Goal: Task Accomplishment & Management: Manage account settings

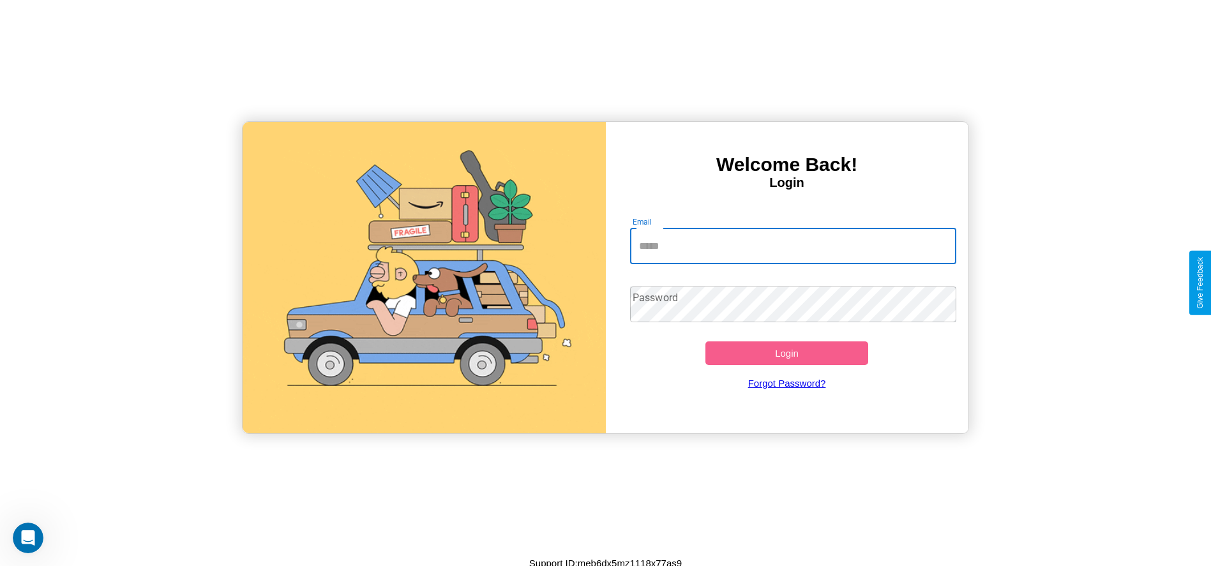
click at [793, 246] on input "Email" at bounding box center [793, 247] width 326 height 36
type input "**********"
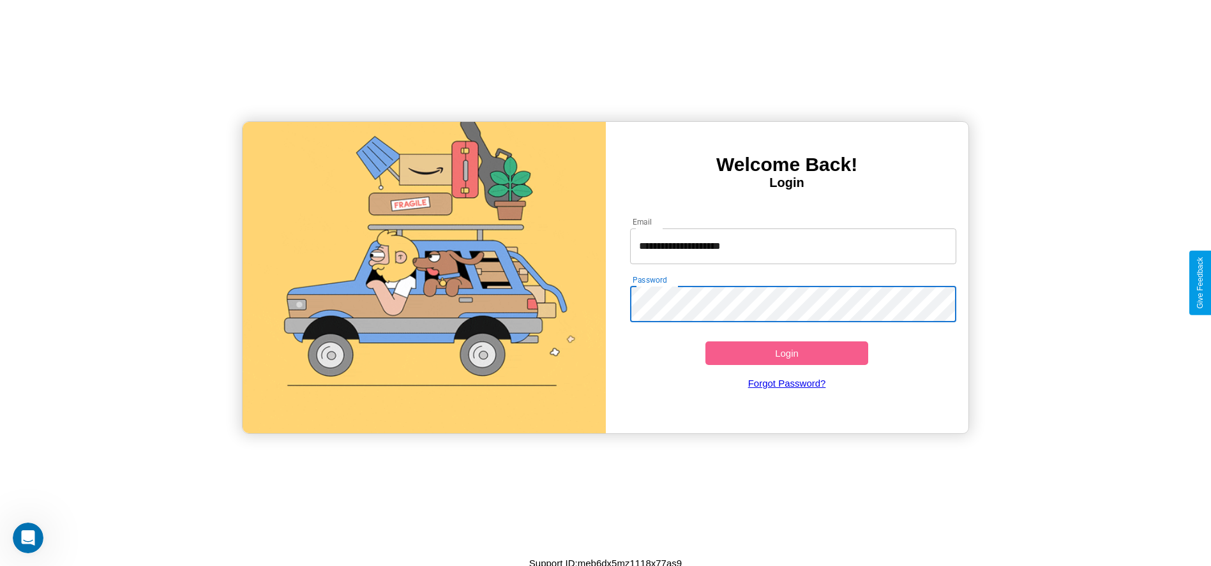
click at [787, 353] on button "Login" at bounding box center [787, 354] width 163 height 24
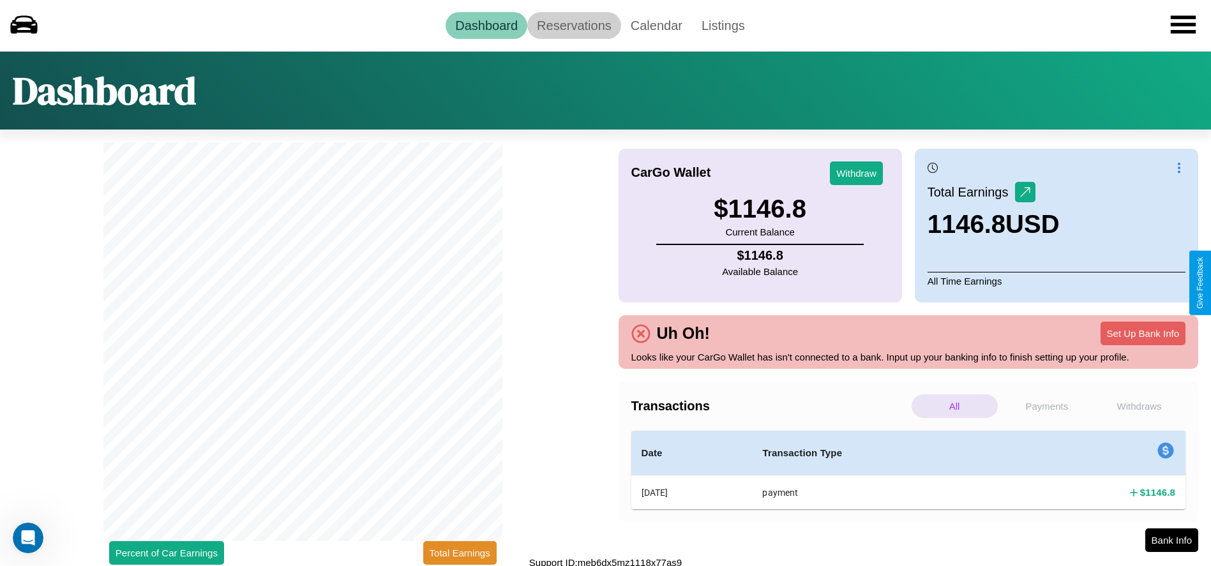
click at [574, 25] on link "Reservations" at bounding box center [574, 25] width 94 height 27
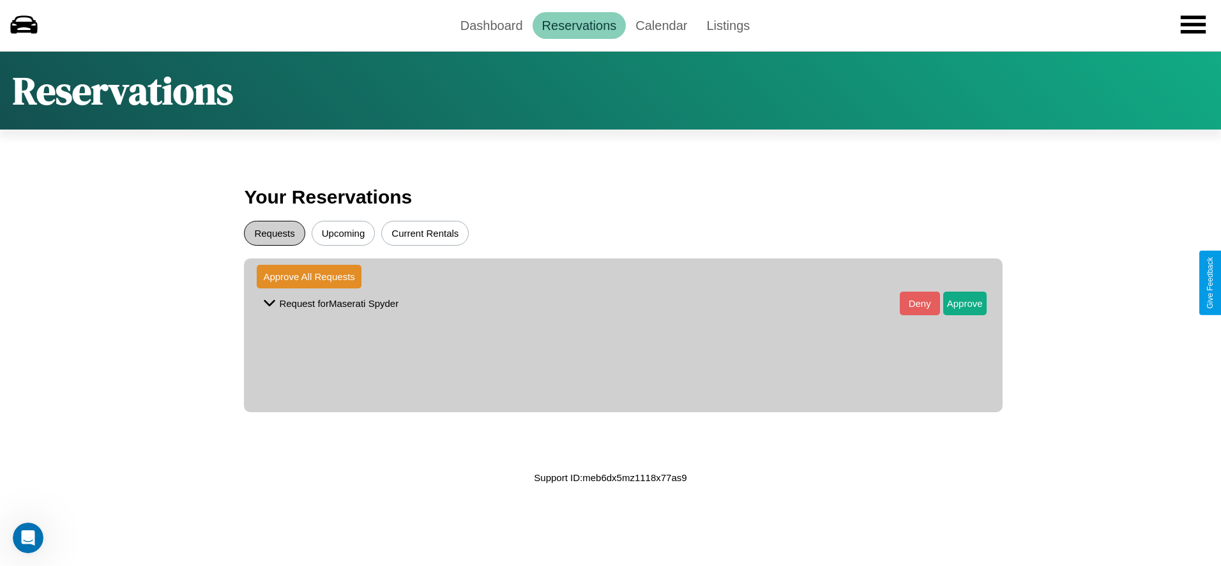
click at [275, 233] on button "Requests" at bounding box center [274, 233] width 61 height 25
click at [955, 303] on button "Approve" at bounding box center [964, 304] width 43 height 24
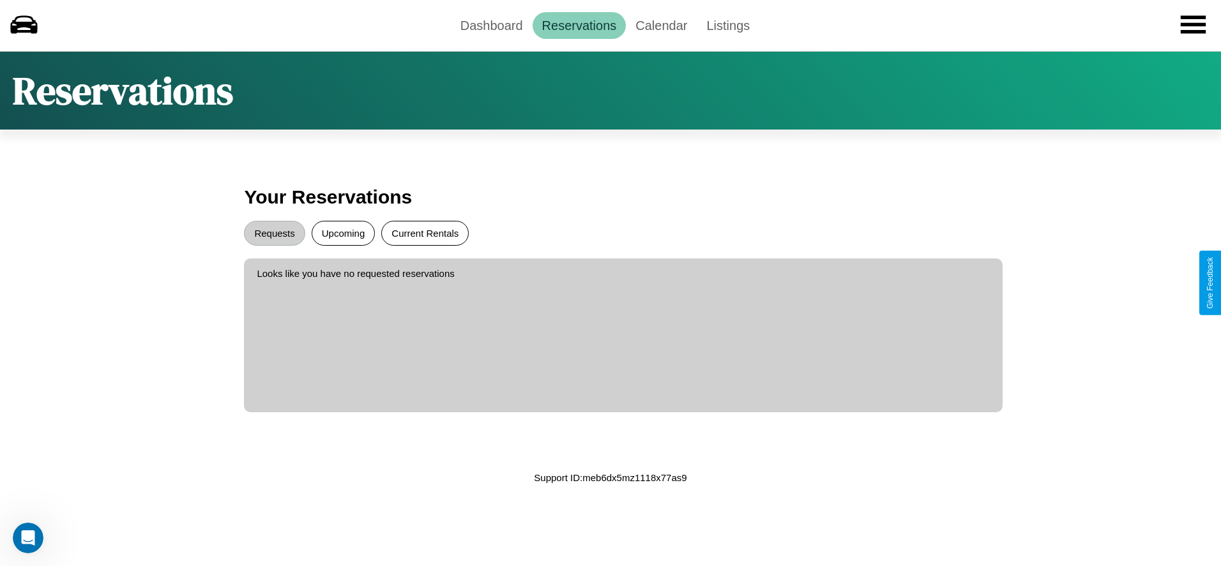
click at [425, 233] on button "Current Rentals" at bounding box center [424, 233] width 87 height 25
click at [491, 25] on link "Dashboard" at bounding box center [492, 25] width 82 height 27
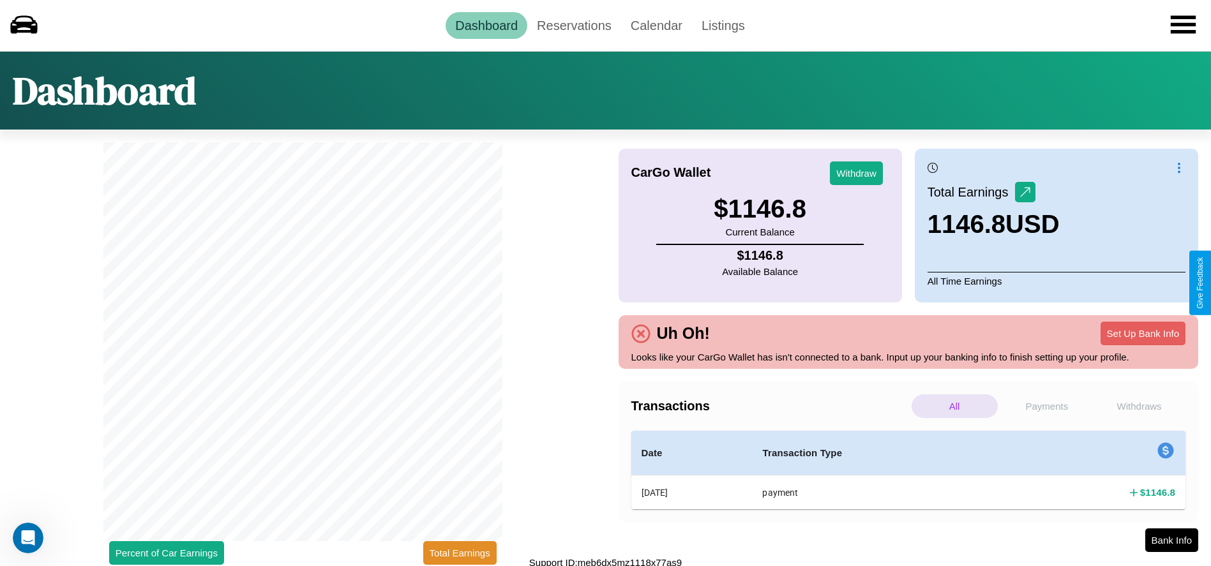
click at [1139, 406] on p "Withdraws" at bounding box center [1139, 407] width 86 height 24
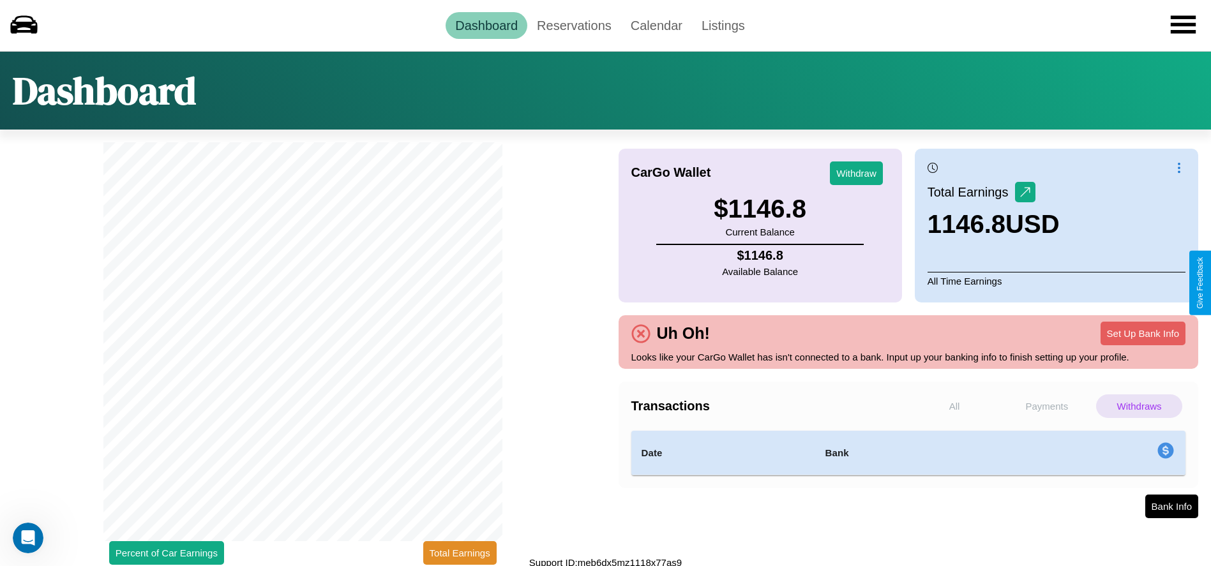
click at [955, 406] on p "All" at bounding box center [955, 407] width 86 height 24
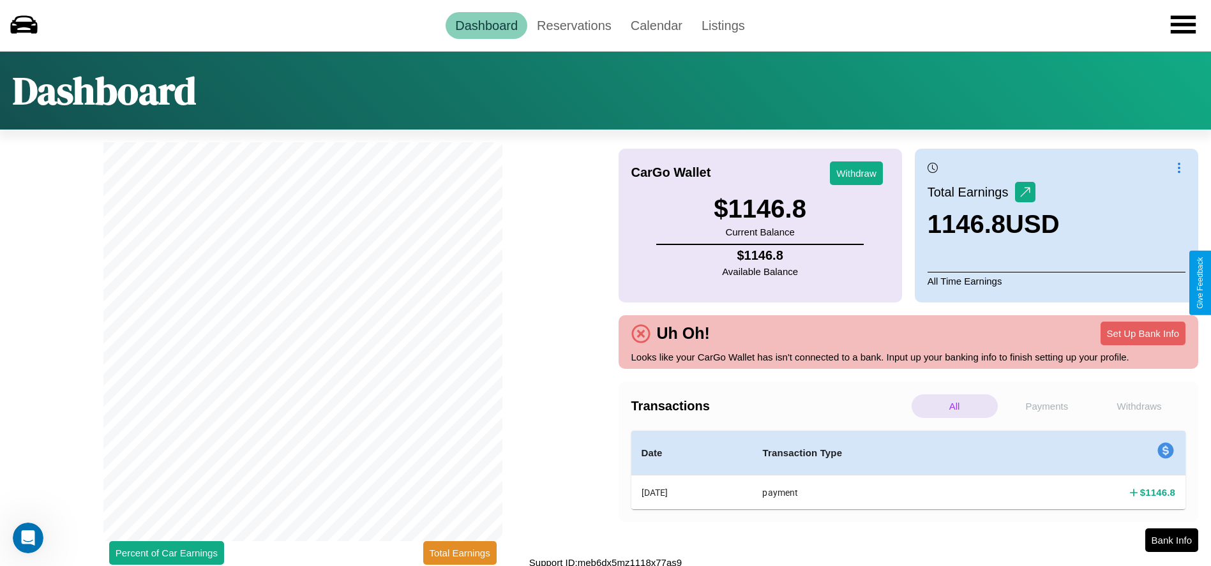
click at [1047, 406] on p "Payments" at bounding box center [1047, 407] width 86 height 24
click at [1139, 406] on p "Withdraws" at bounding box center [1139, 407] width 86 height 24
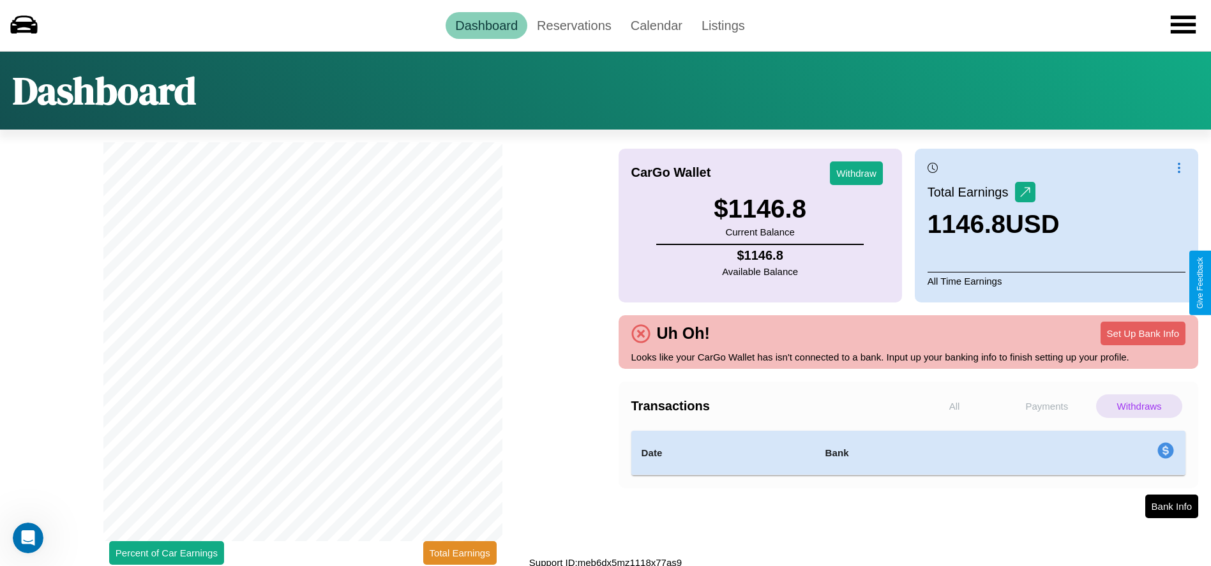
click at [1047, 406] on p "Payments" at bounding box center [1047, 407] width 86 height 24
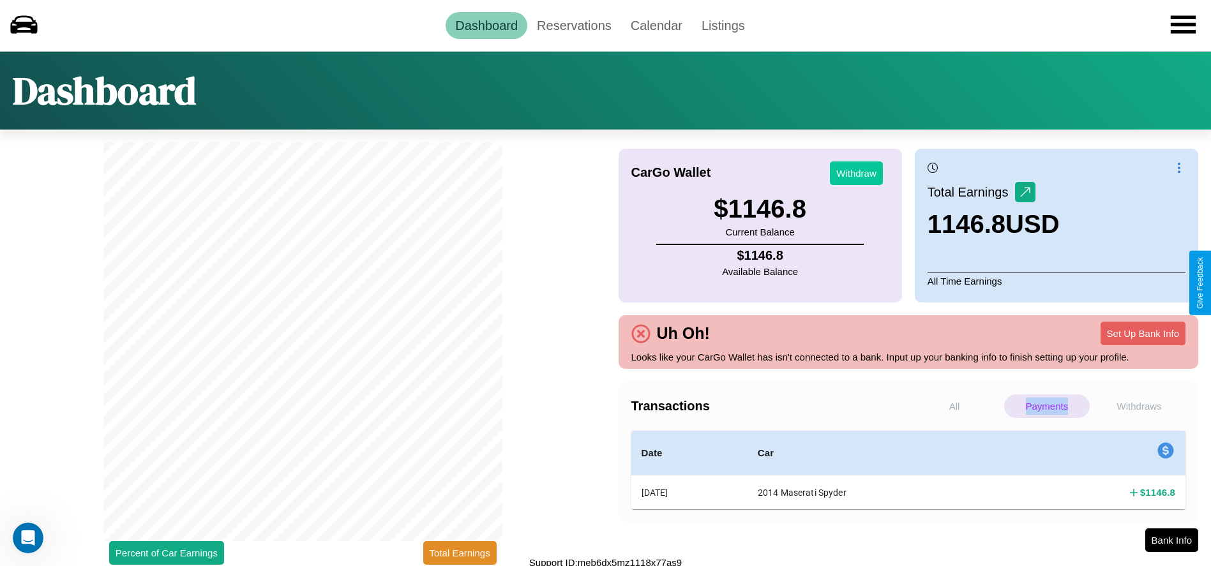
click at [856, 173] on button "Withdraw" at bounding box center [856, 174] width 53 height 24
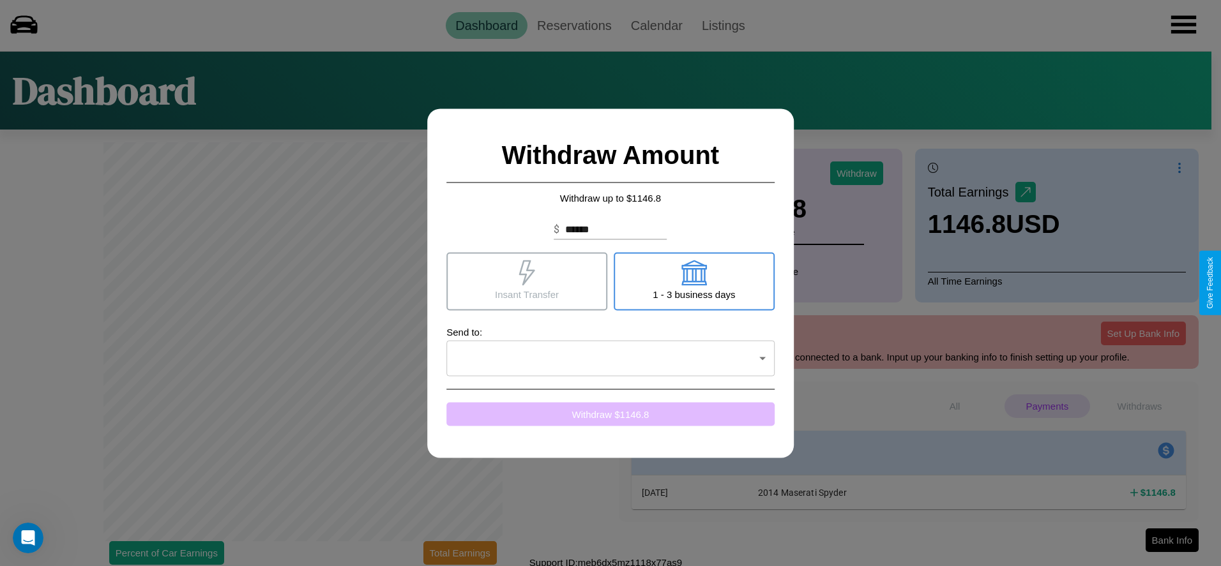
click at [610, 414] on button "Withdraw $ 1146.8" at bounding box center [610, 414] width 328 height 24
